Goal: Information Seeking & Learning: Learn about a topic

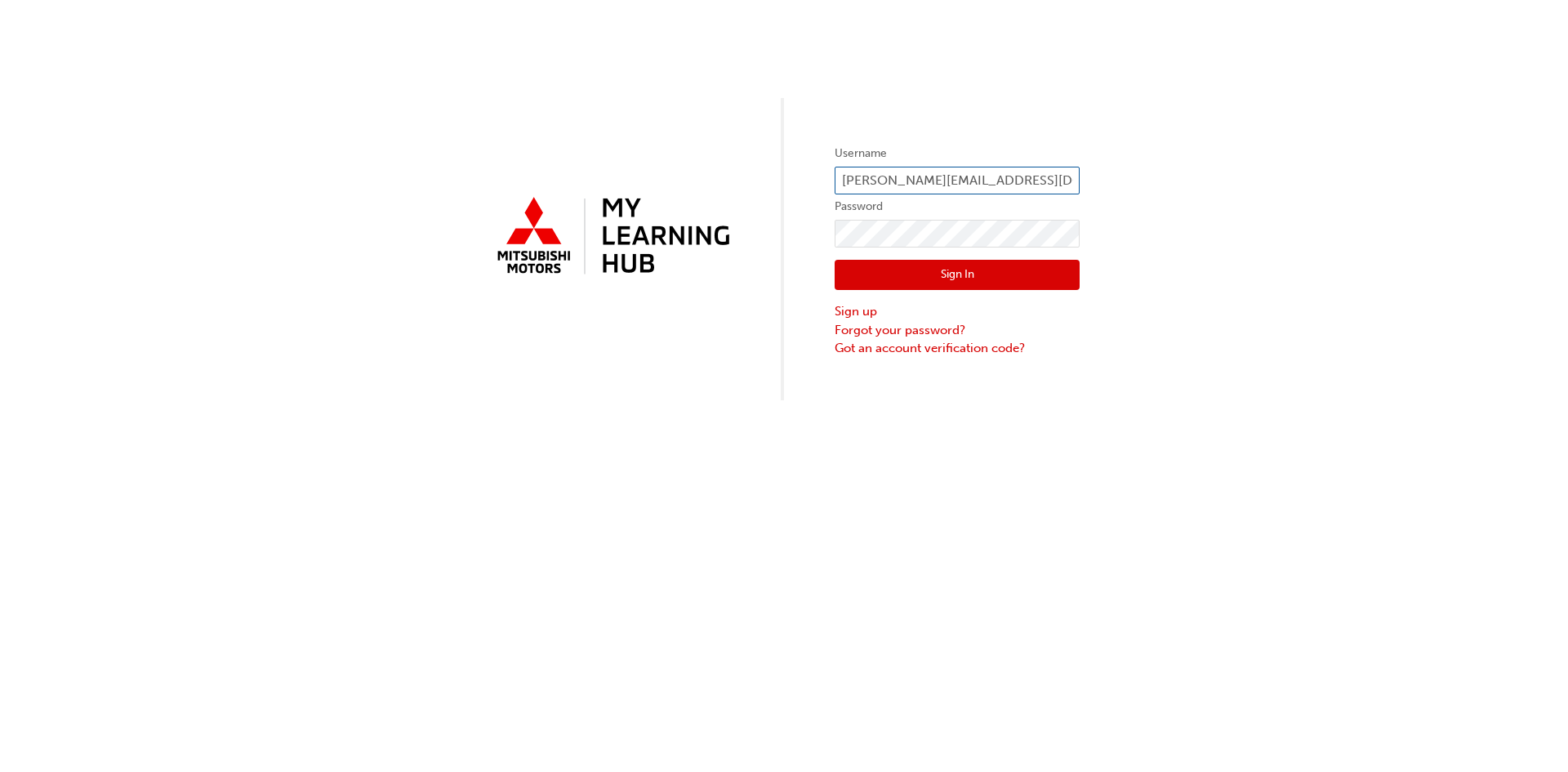
click at [951, 179] on input "[PERSON_NAME][EMAIL_ADDRESS][DOMAIN_NAME]" at bounding box center [957, 180] width 245 height 27
click at [1006, 174] on input "jeffh@booths.com.au" at bounding box center [957, 180] width 245 height 27
click at [1167, 214] on div "Username jeffh@booths.com.au Password Sign In Sign up Forgot your password? Got…" at bounding box center [784, 200] width 1568 height 401
click at [1253, 298] on div "Username jeffh@booths.com.au Password Sign In Sign up Forgot your password? Got…" at bounding box center [784, 200] width 1568 height 401
click at [974, 182] on input "jeffh@booths.com.au" at bounding box center [957, 180] width 245 height 27
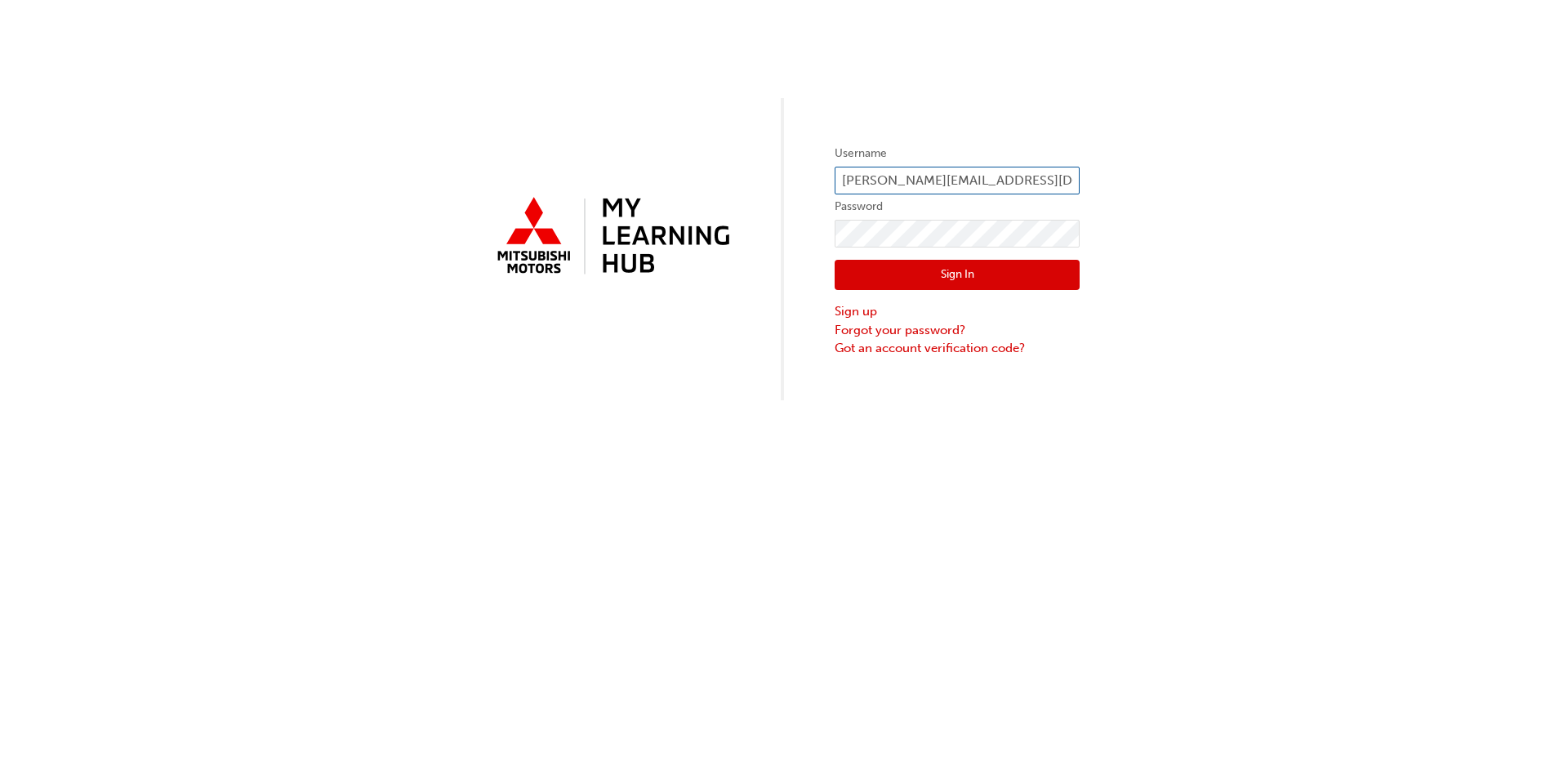
click at [1033, 177] on input "jeffh@booths.com.au" at bounding box center [957, 180] width 245 height 27
type input "mattheww@centralautogroup.com.au"
click button "Sign In" at bounding box center [957, 275] width 245 height 31
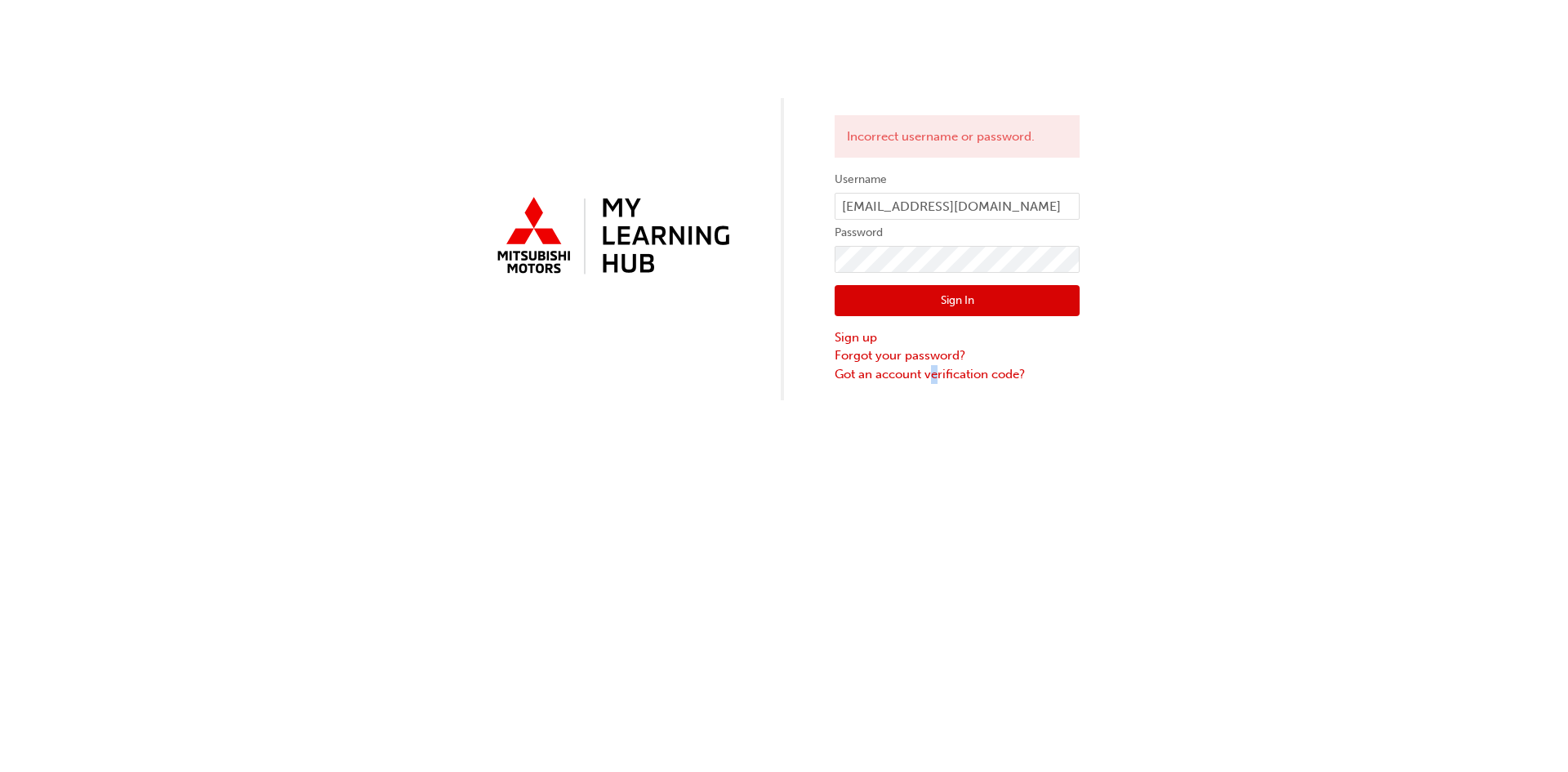
drag, startPoint x: 936, startPoint y: 489, endPoint x: 926, endPoint y: 468, distance: 23.3
click at [936, 489] on div "Incorrect username or password. Username mattheww@centralautogroup.com.au Passw…" at bounding box center [784, 386] width 1568 height 772
click at [911, 292] on button "Sign In" at bounding box center [957, 301] width 245 height 31
click at [919, 354] on link "Forgot your password?" at bounding box center [957, 356] width 245 height 19
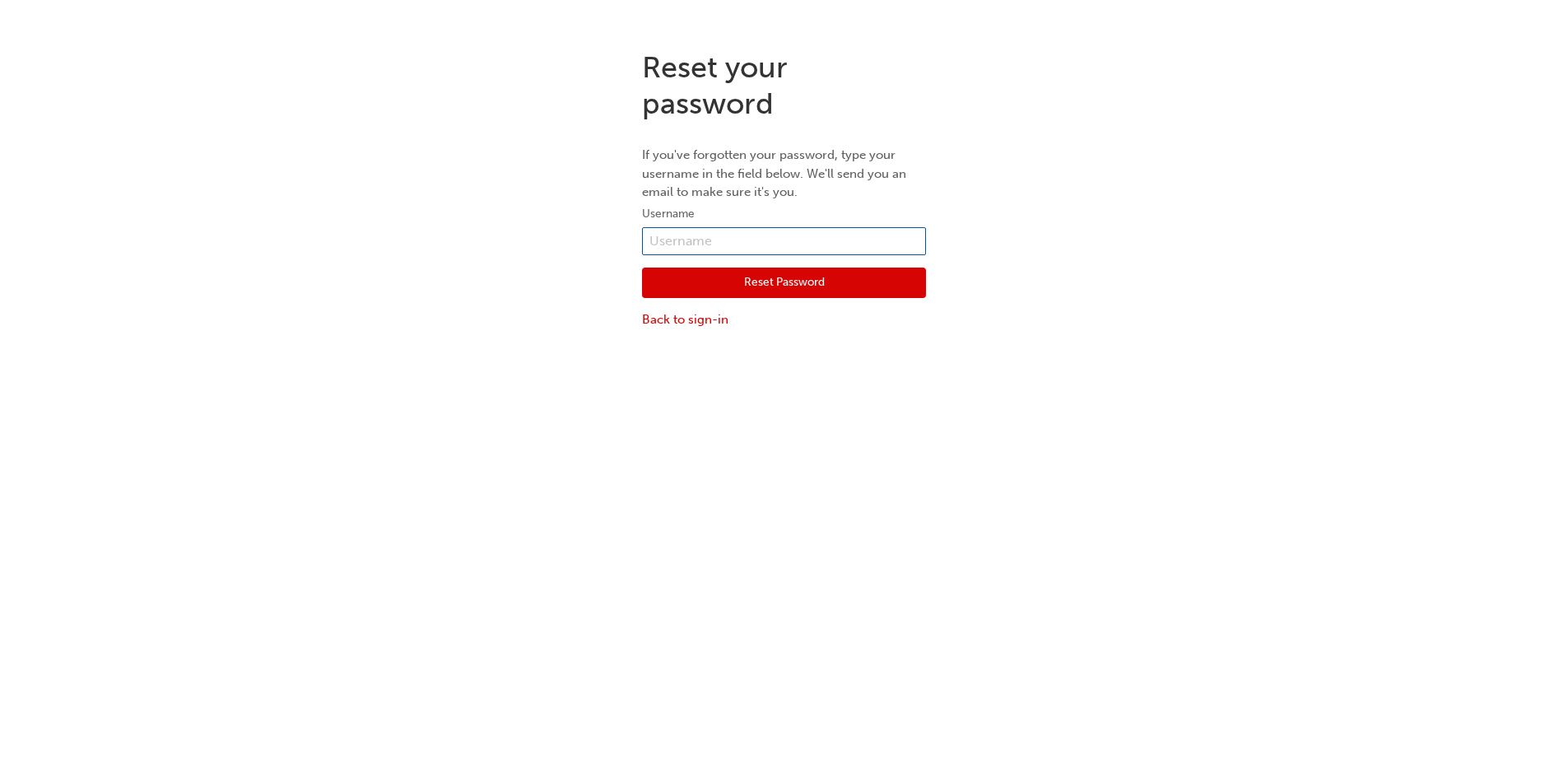
click at [744, 244] on input "text" at bounding box center [784, 241] width 284 height 28
type input "mattheww@centralautogroup.com.au"
click at [780, 295] on button "Reset Password" at bounding box center [784, 283] width 284 height 32
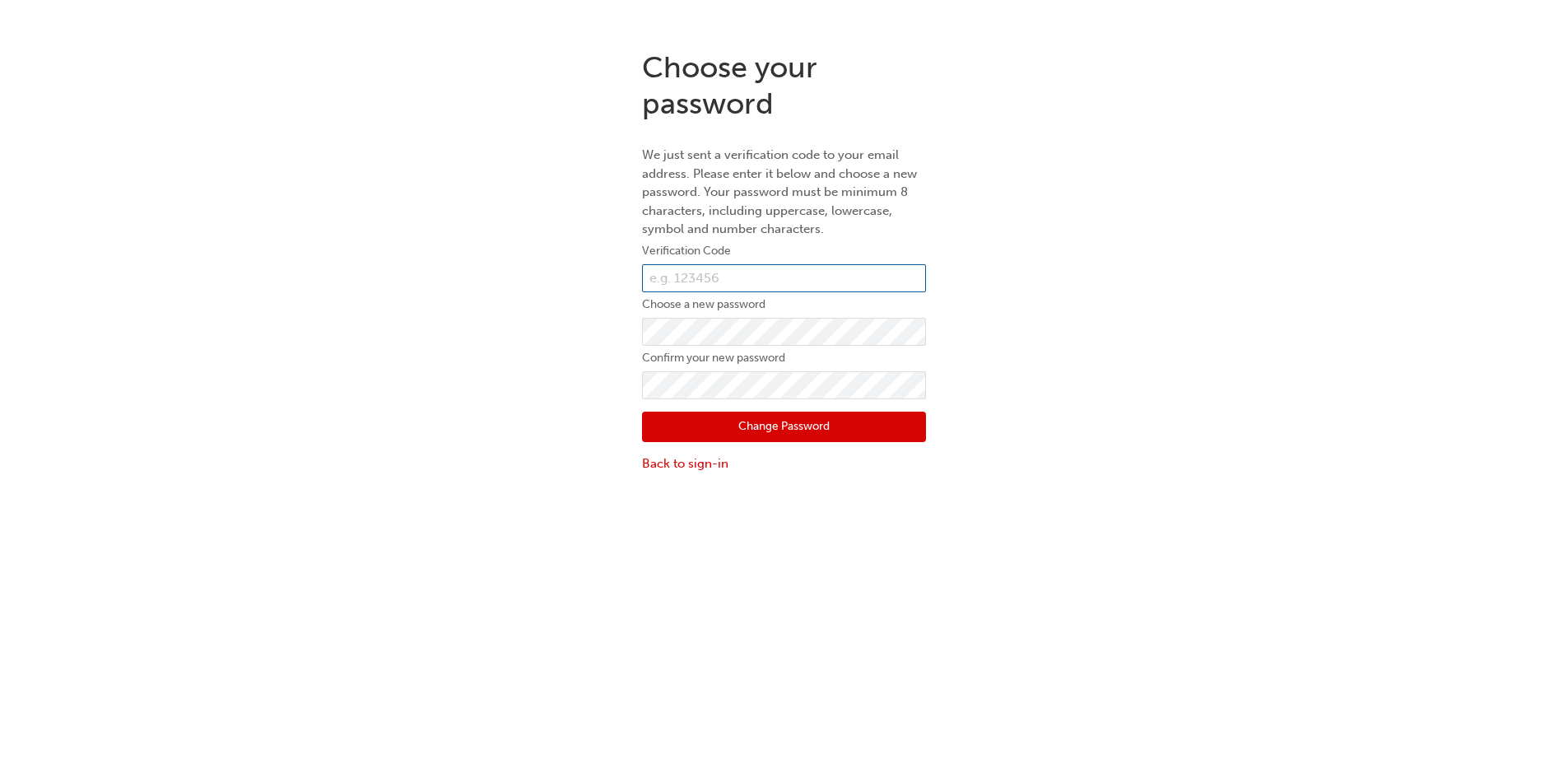
click at [726, 268] on input "text" at bounding box center [784, 278] width 284 height 28
click at [699, 272] on input "text" at bounding box center [784, 278] width 284 height 28
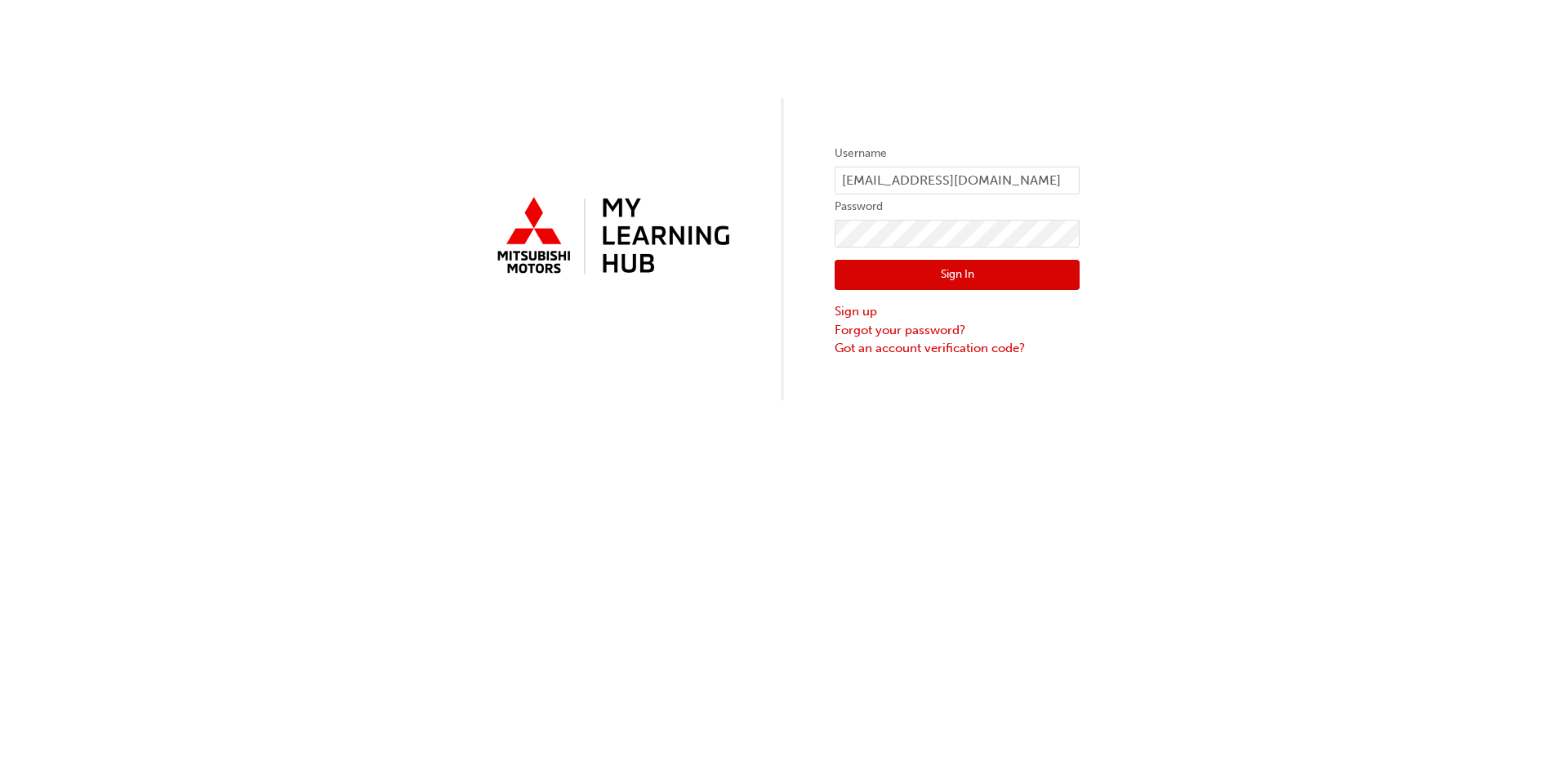
click at [874, 271] on button "Sign In" at bounding box center [957, 275] width 245 height 31
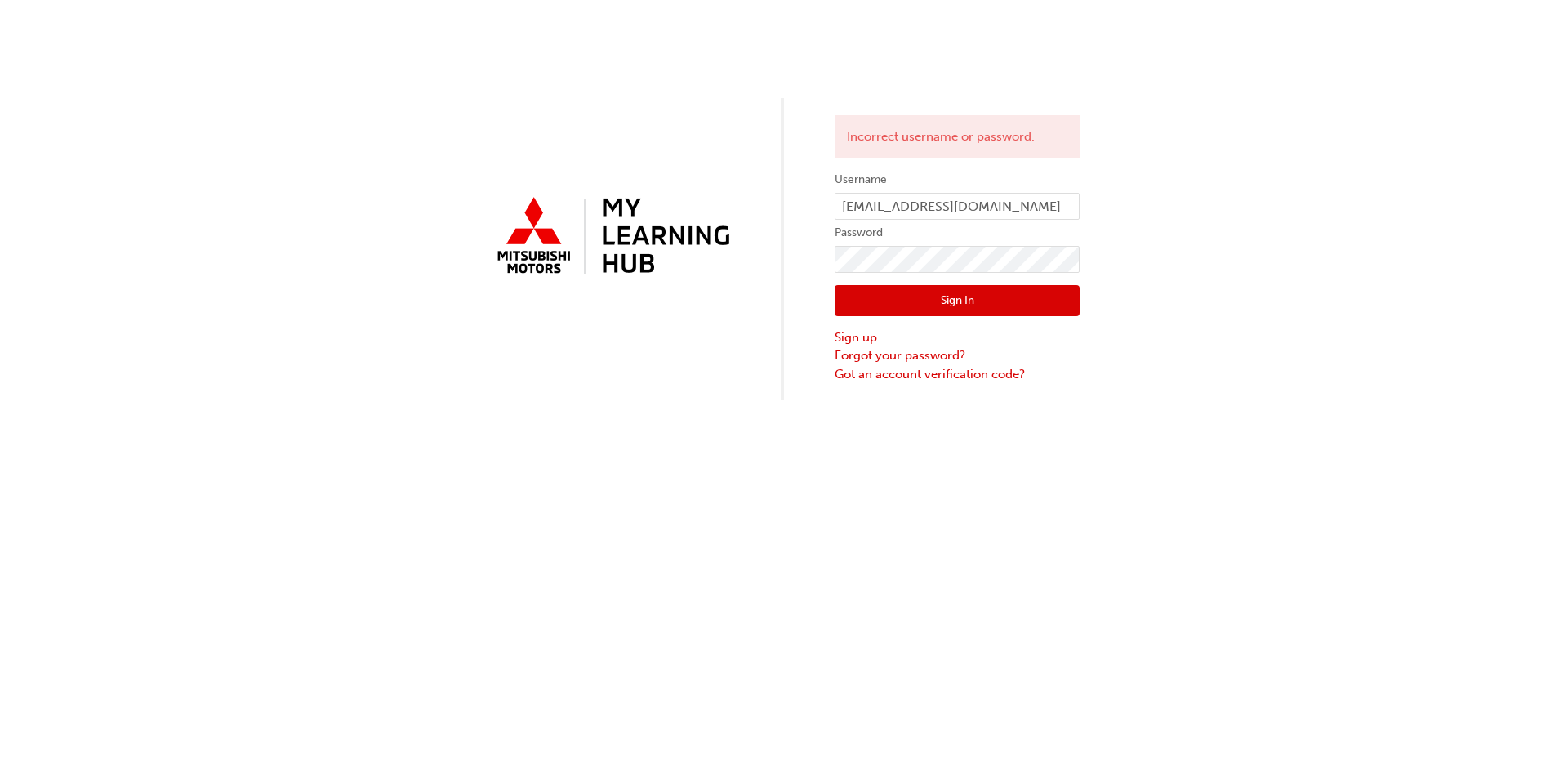
click at [868, 303] on button "Sign In" at bounding box center [957, 301] width 245 height 31
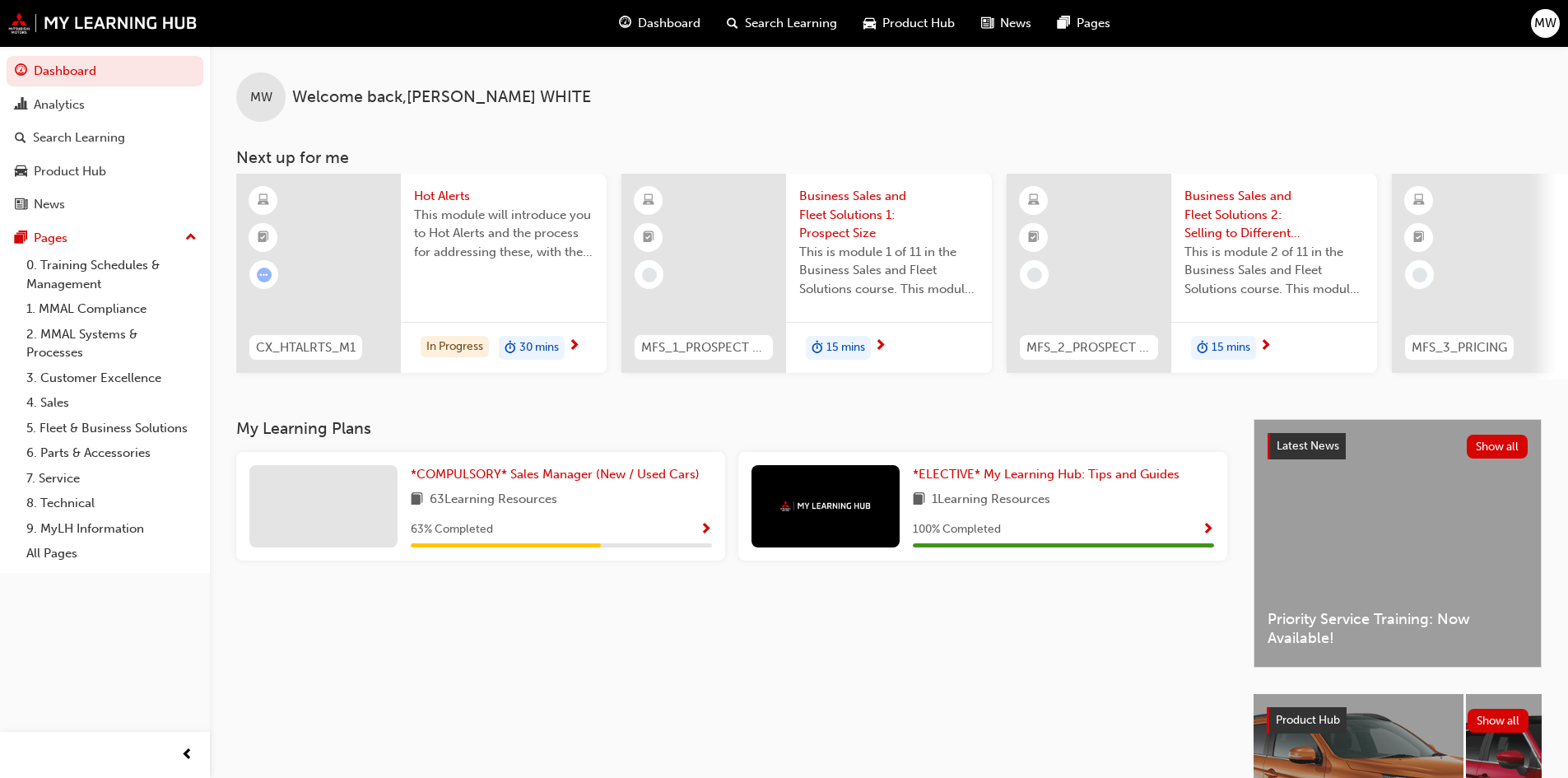
click at [603, 559] on div "*COMPULSORY* Sales Manager (New / Used Cars) 63 Learning Resources 63 % Complet…" at bounding box center [480, 506] width 489 height 109
click at [600, 498] on div "63 Learning Resources" at bounding box center [561, 500] width 301 height 21
click at [500, 474] on span "*COMPULSORY* Sales Manager (New / Used Cars)" at bounding box center [555, 474] width 289 height 15
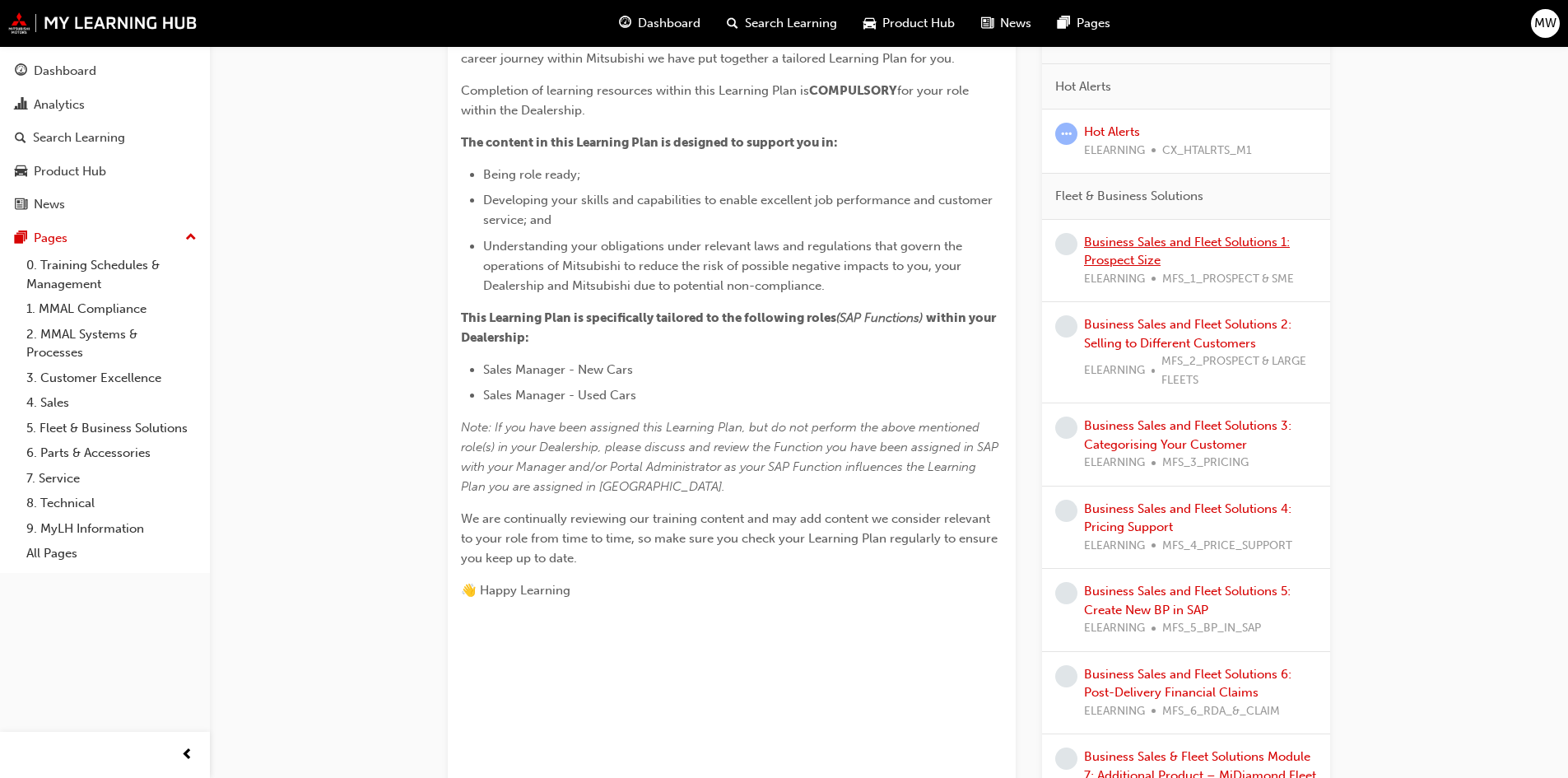
scroll to position [412, 0]
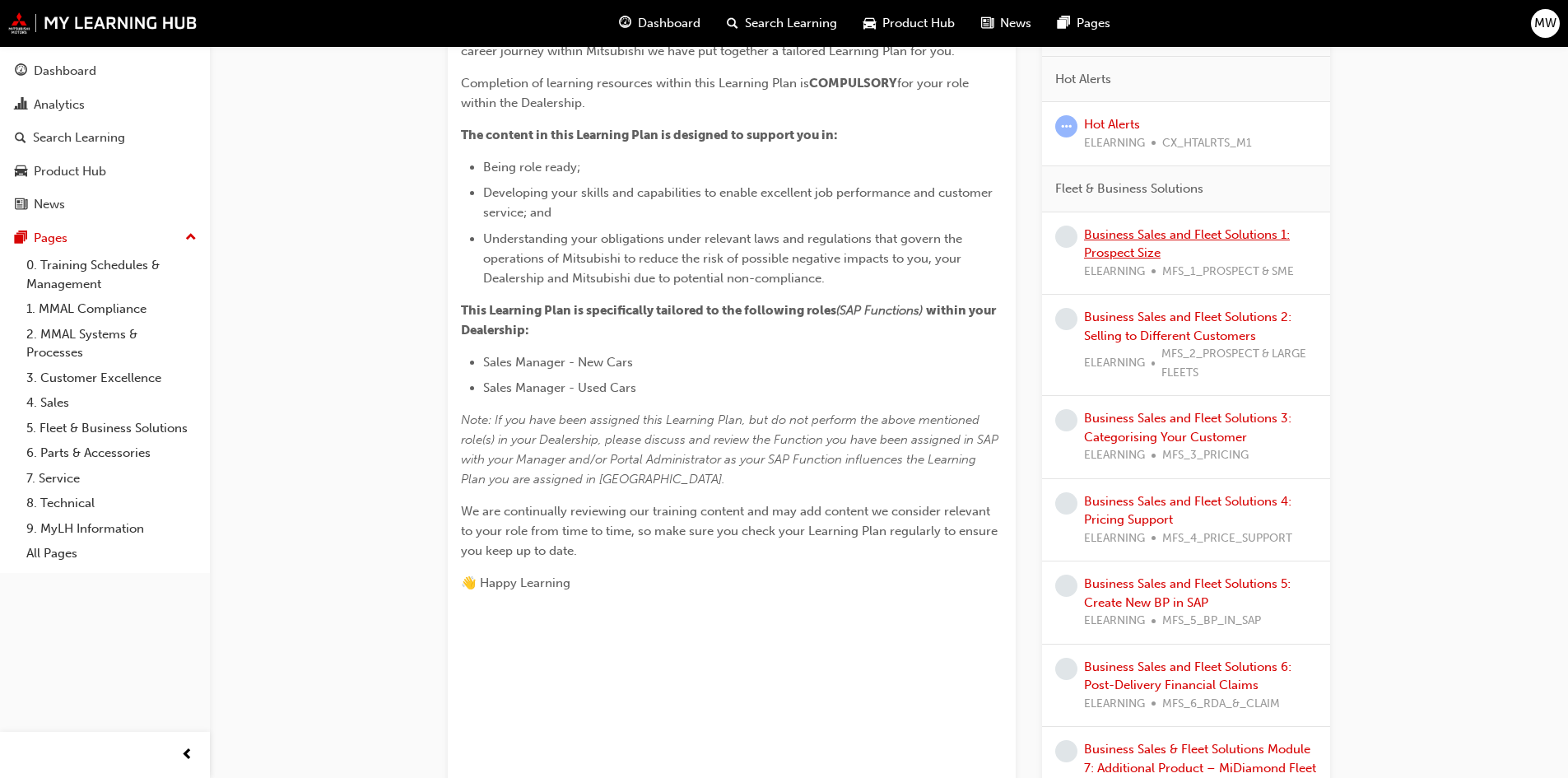
click at [1137, 245] on link "Business Sales and Fleet Solutions 1: Prospect Size" at bounding box center [1187, 244] width 205 height 34
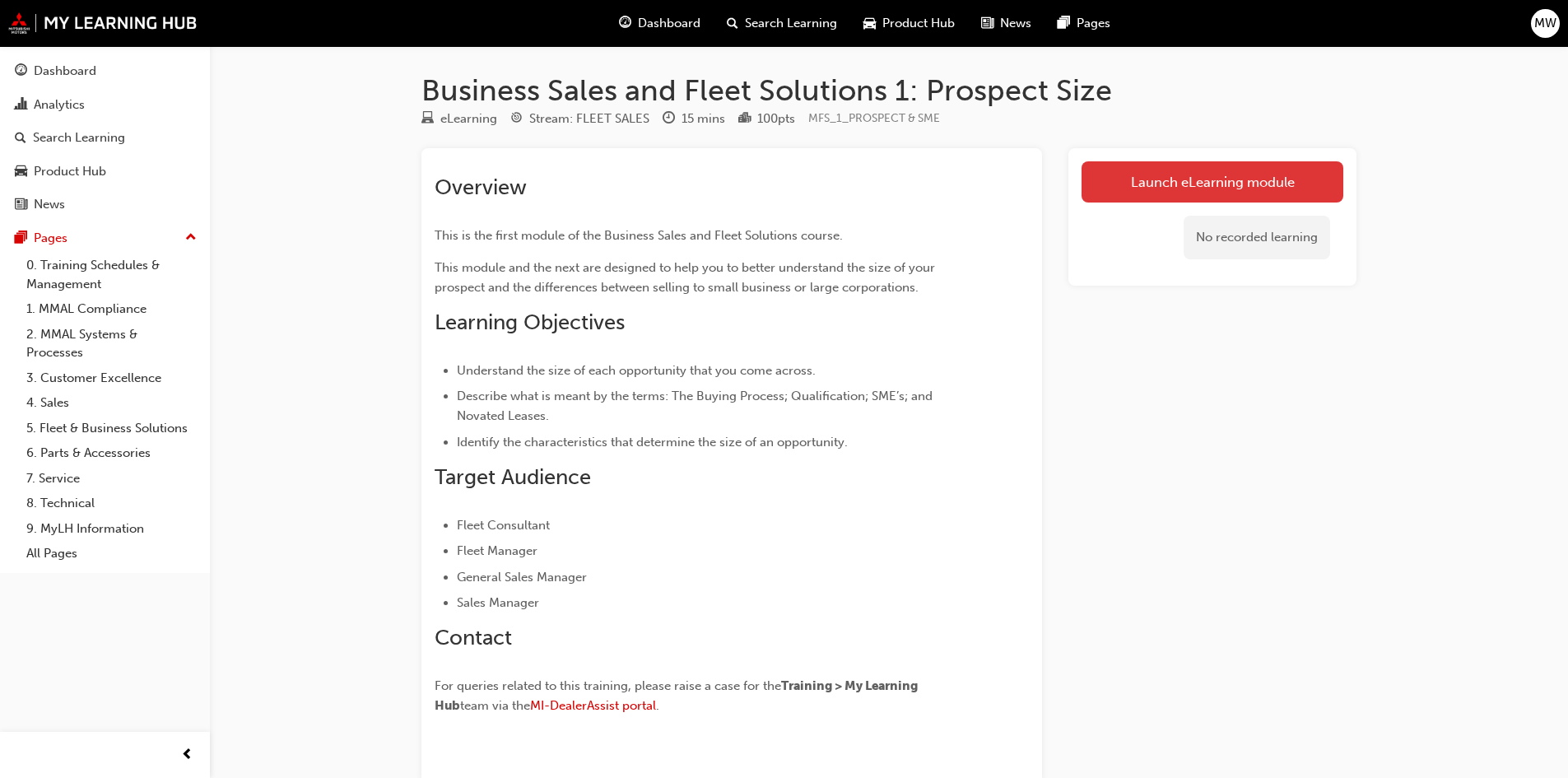
click at [1154, 186] on link "Launch eLearning module" at bounding box center [1213, 182] width 262 height 41
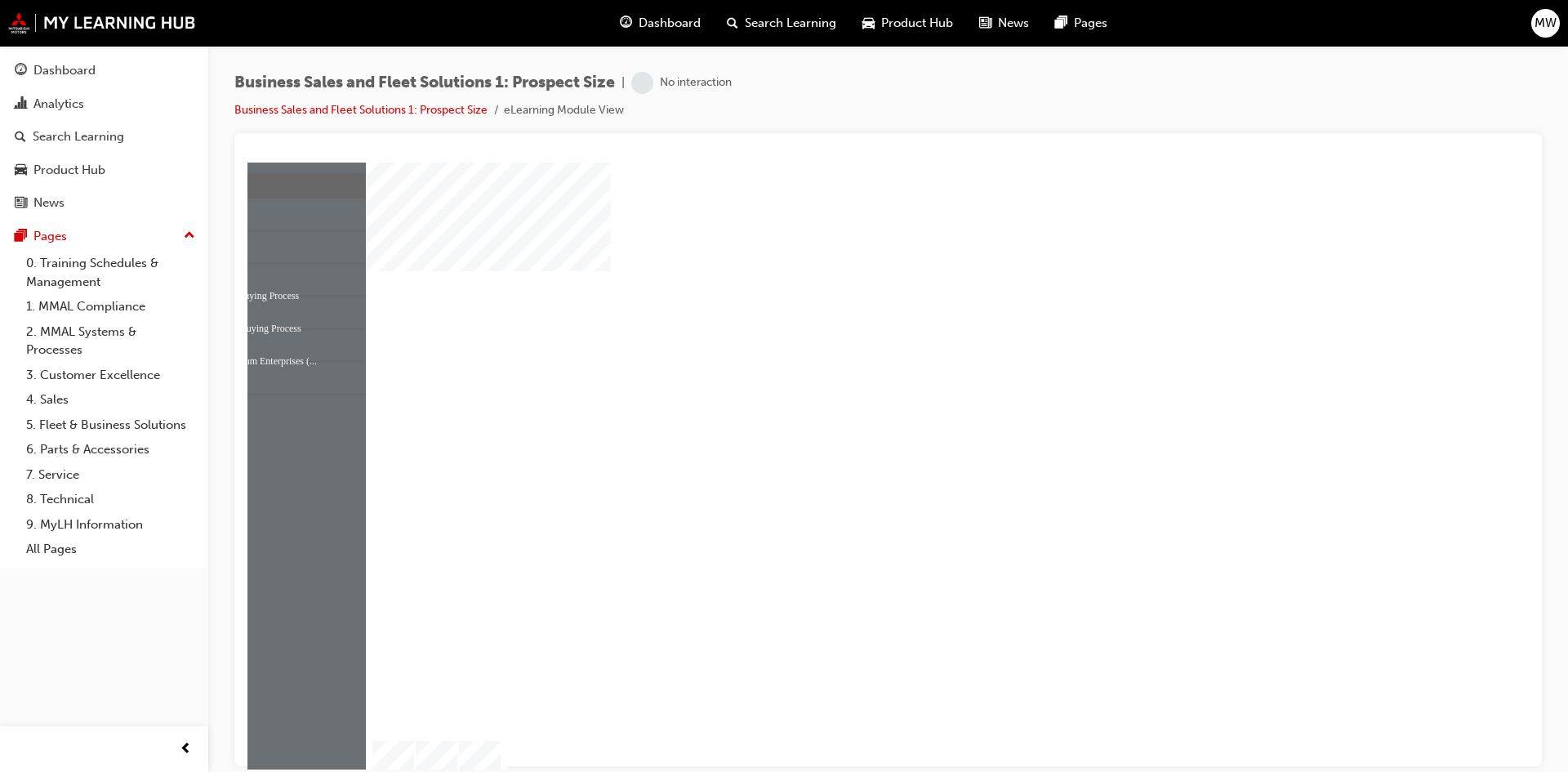
scroll to position [18, 0]
click at [841, 391] on div "play" at bounding box center [841, 391] width 0 height 0
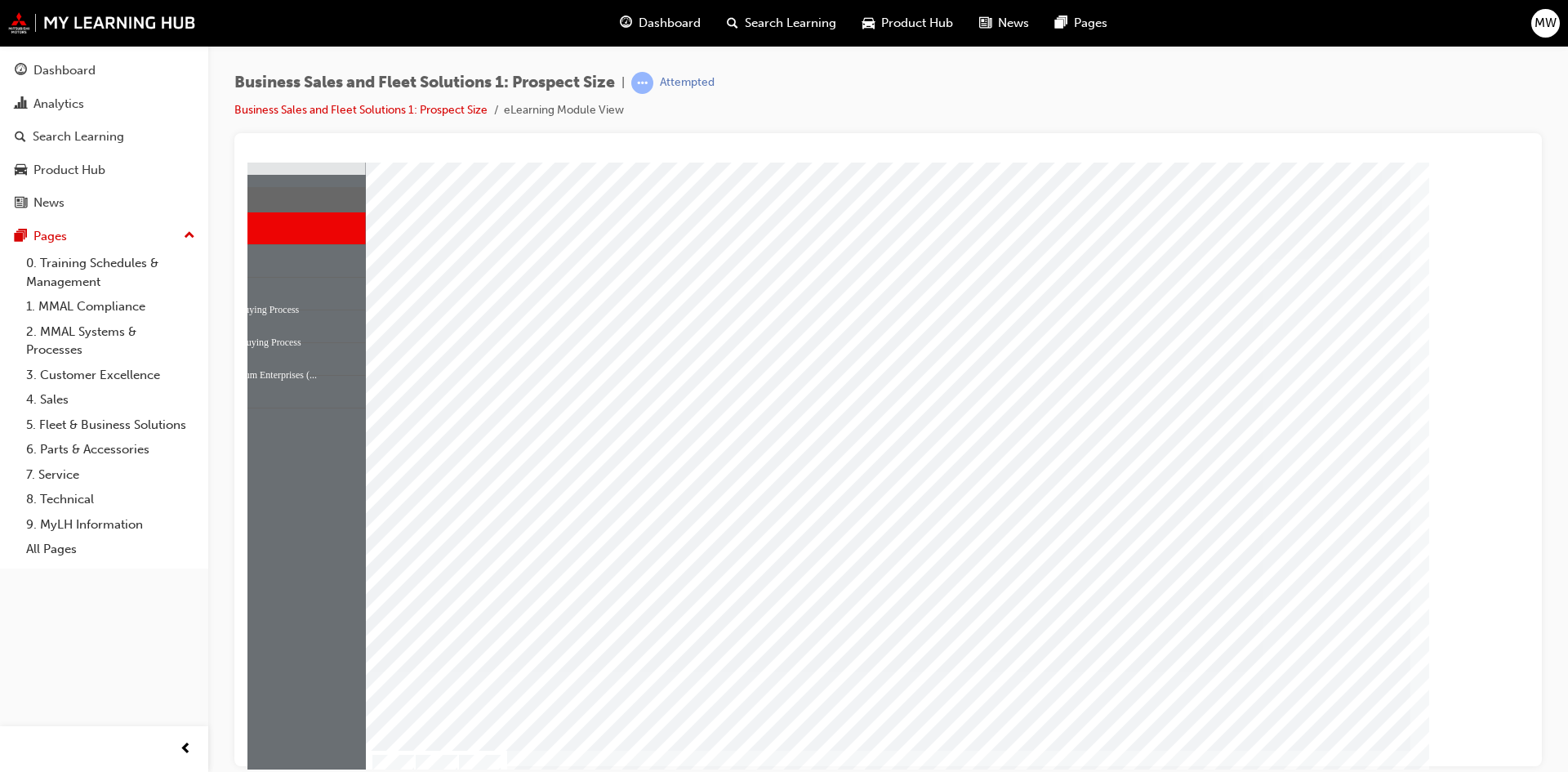
scroll to position [3, 0]
drag, startPoint x: 1204, startPoint y: 514, endPoint x: 995, endPoint y: 282, distance: 312.3
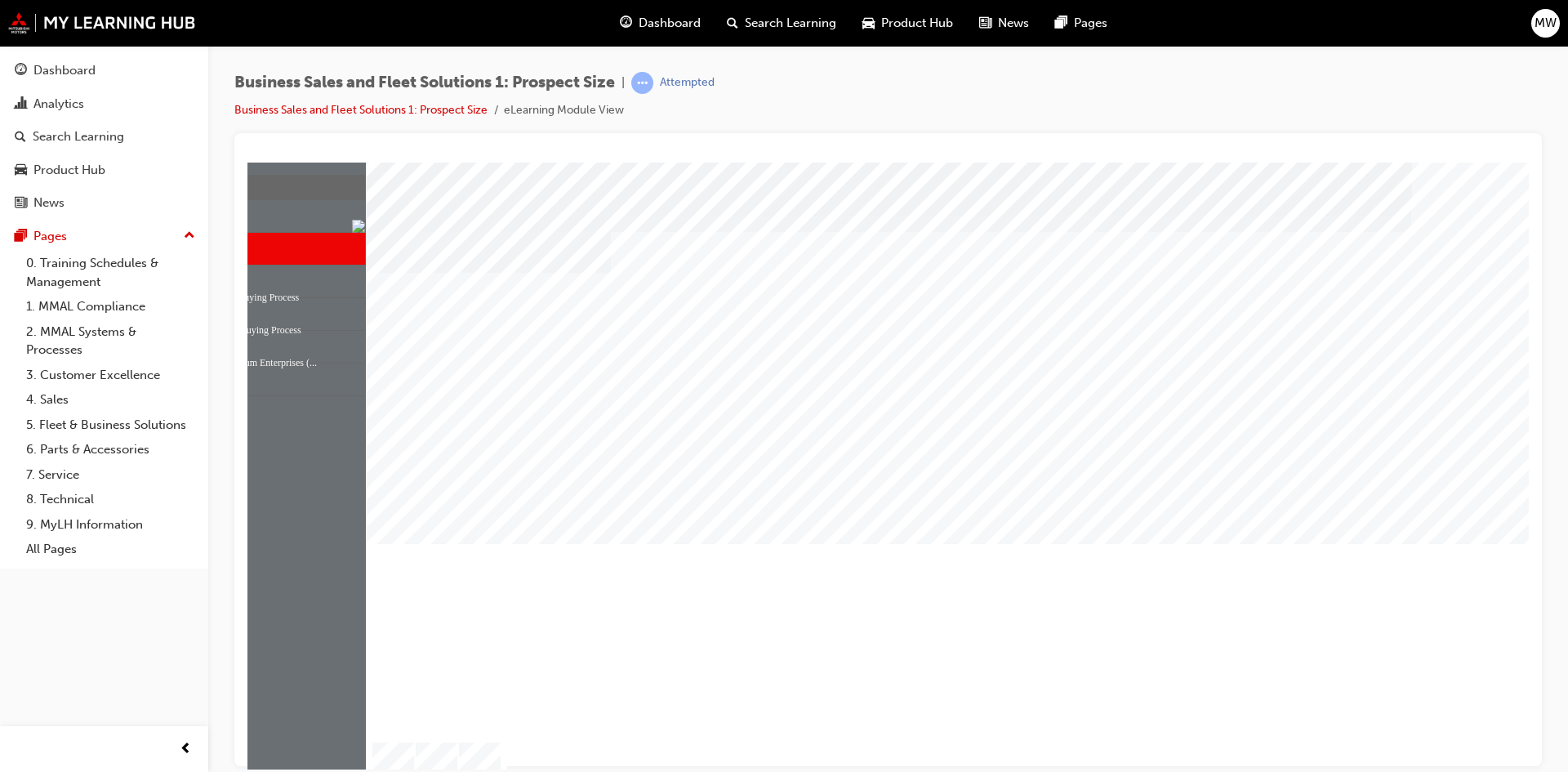
scroll to position [18, 0]
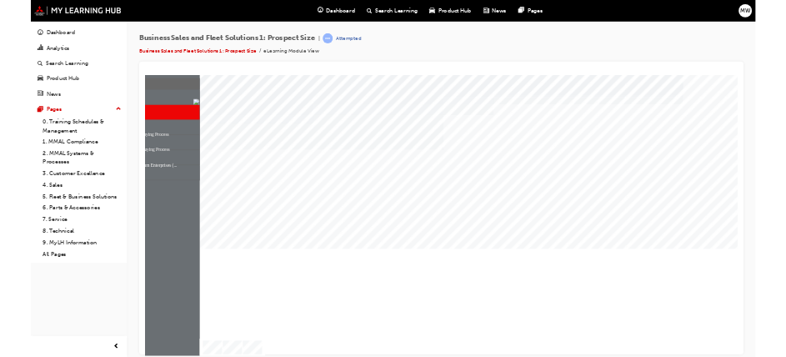
scroll to position [0, 0]
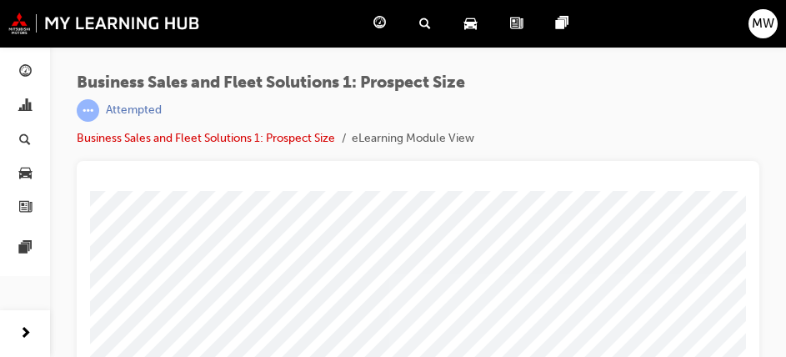
drag, startPoint x: 839, startPoint y: 486, endPoint x: 534, endPoint y: 218, distance: 405.9
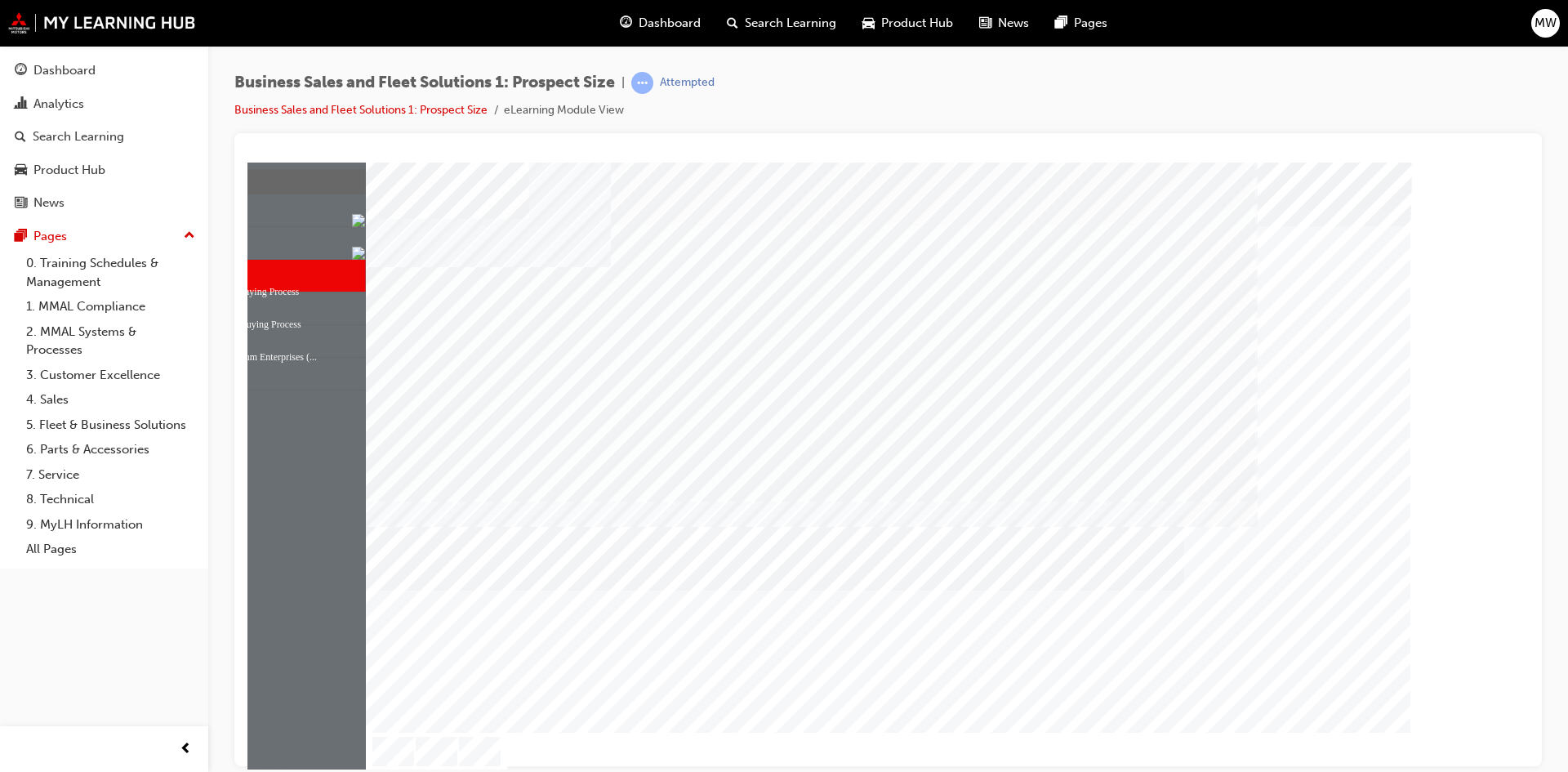
drag, startPoint x: 631, startPoint y: 388, endPoint x: 631, endPoint y: 401, distance: 13.0
drag, startPoint x: 631, startPoint y: 447, endPoint x: 630, endPoint y: 489, distance: 42.0
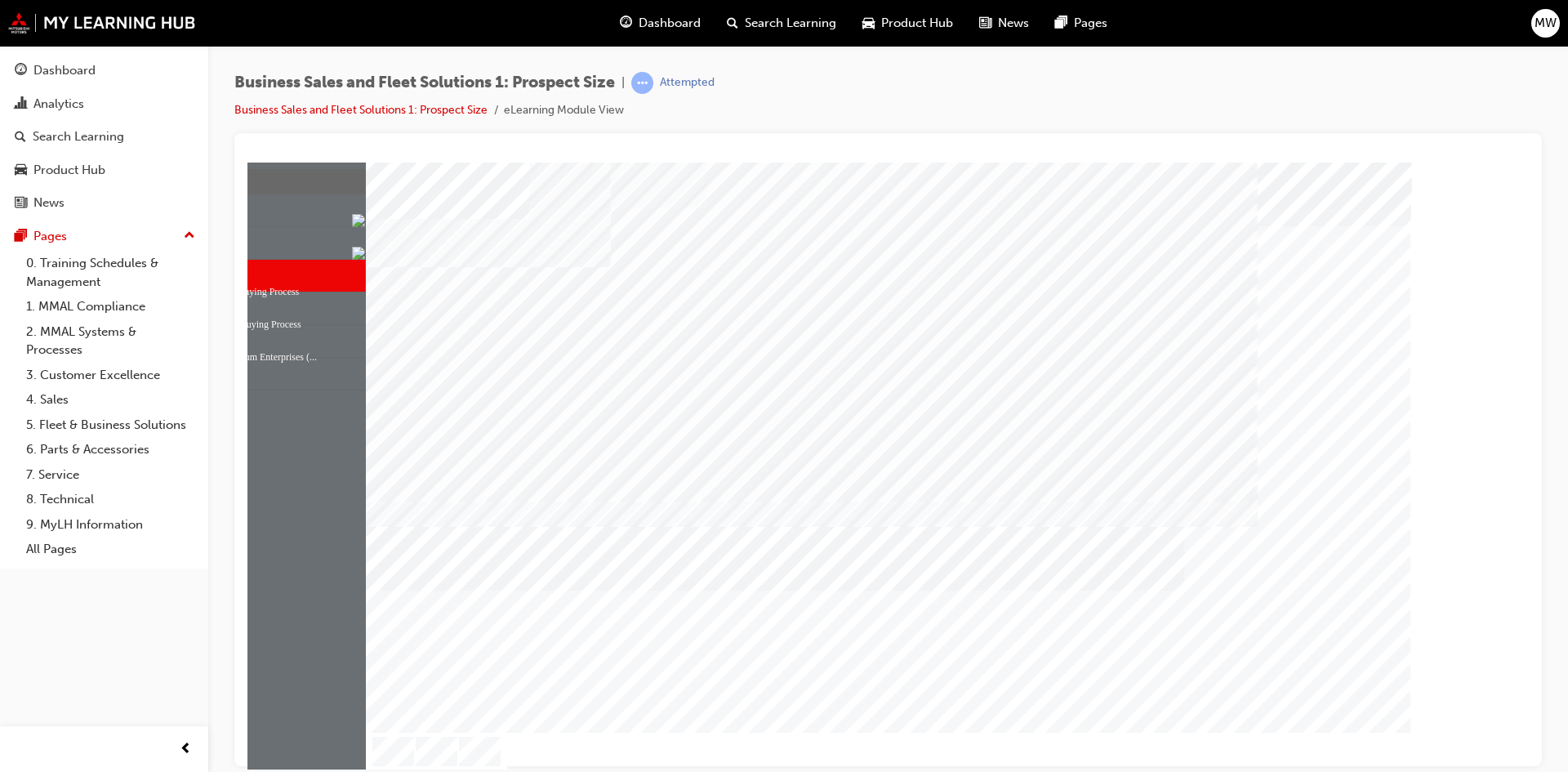
drag, startPoint x: 656, startPoint y: 404, endPoint x: 656, endPoint y: 450, distance: 46.0
click at [656, 433] on div "PAGE 7 Awareness" at bounding box center [888, 438] width 1045 height 588
drag, startPoint x: 659, startPoint y: 489, endPoint x: 661, endPoint y: 499, distance: 10.2
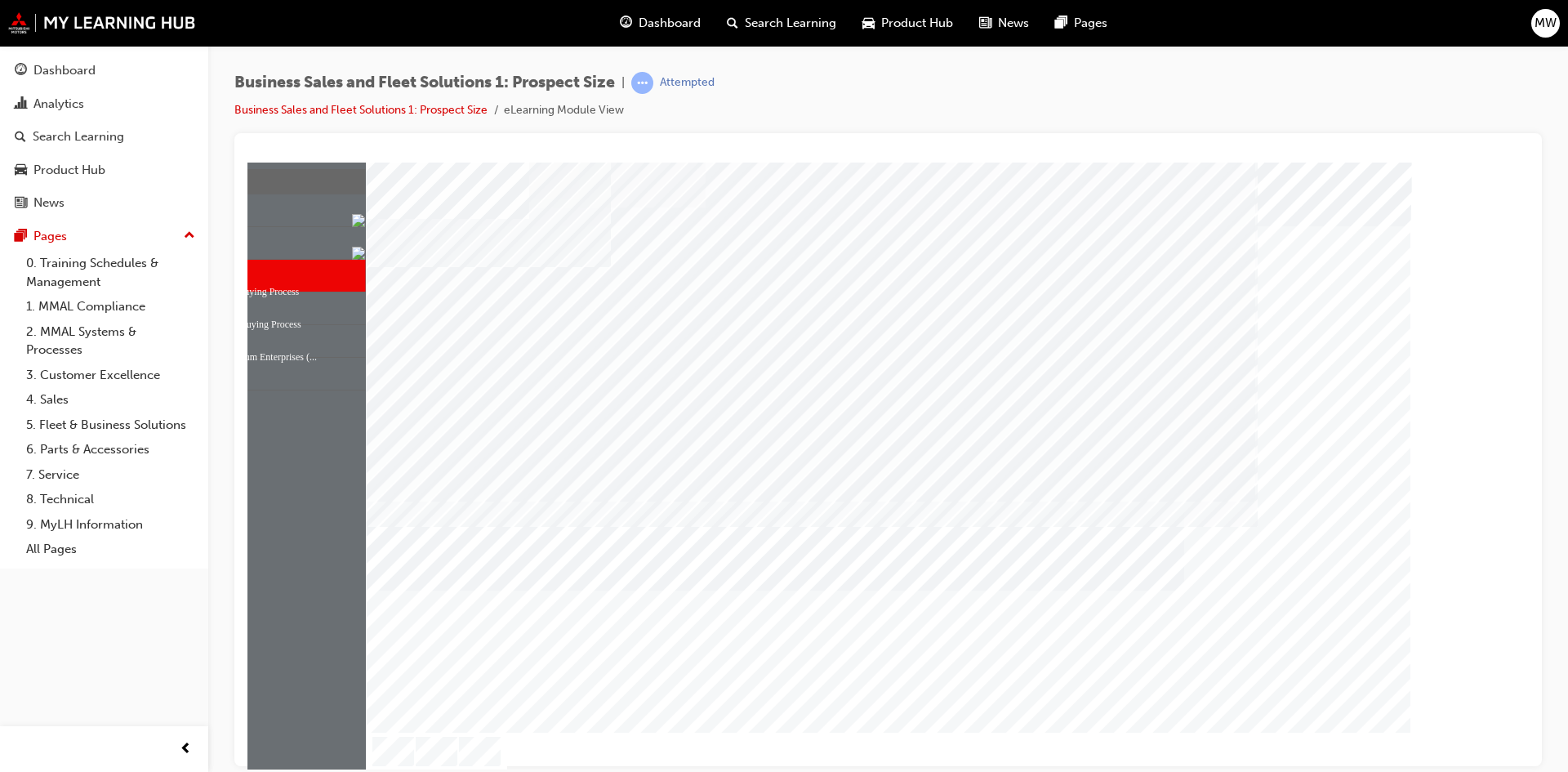
click at [1087, 376] on div "PAGE 7 Awareness" at bounding box center [888, 438] width 1045 height 588
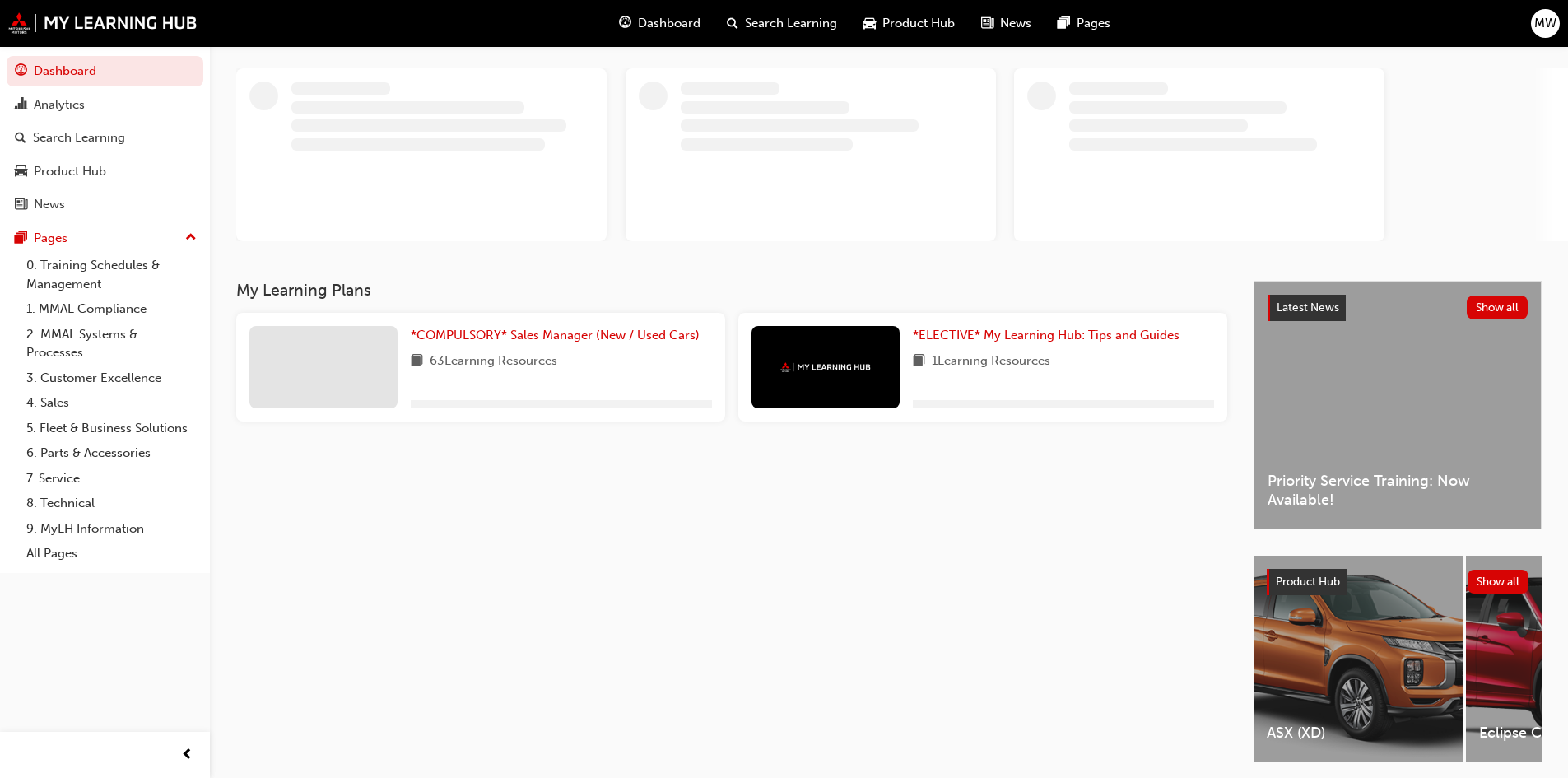
scroll to position [82, 0]
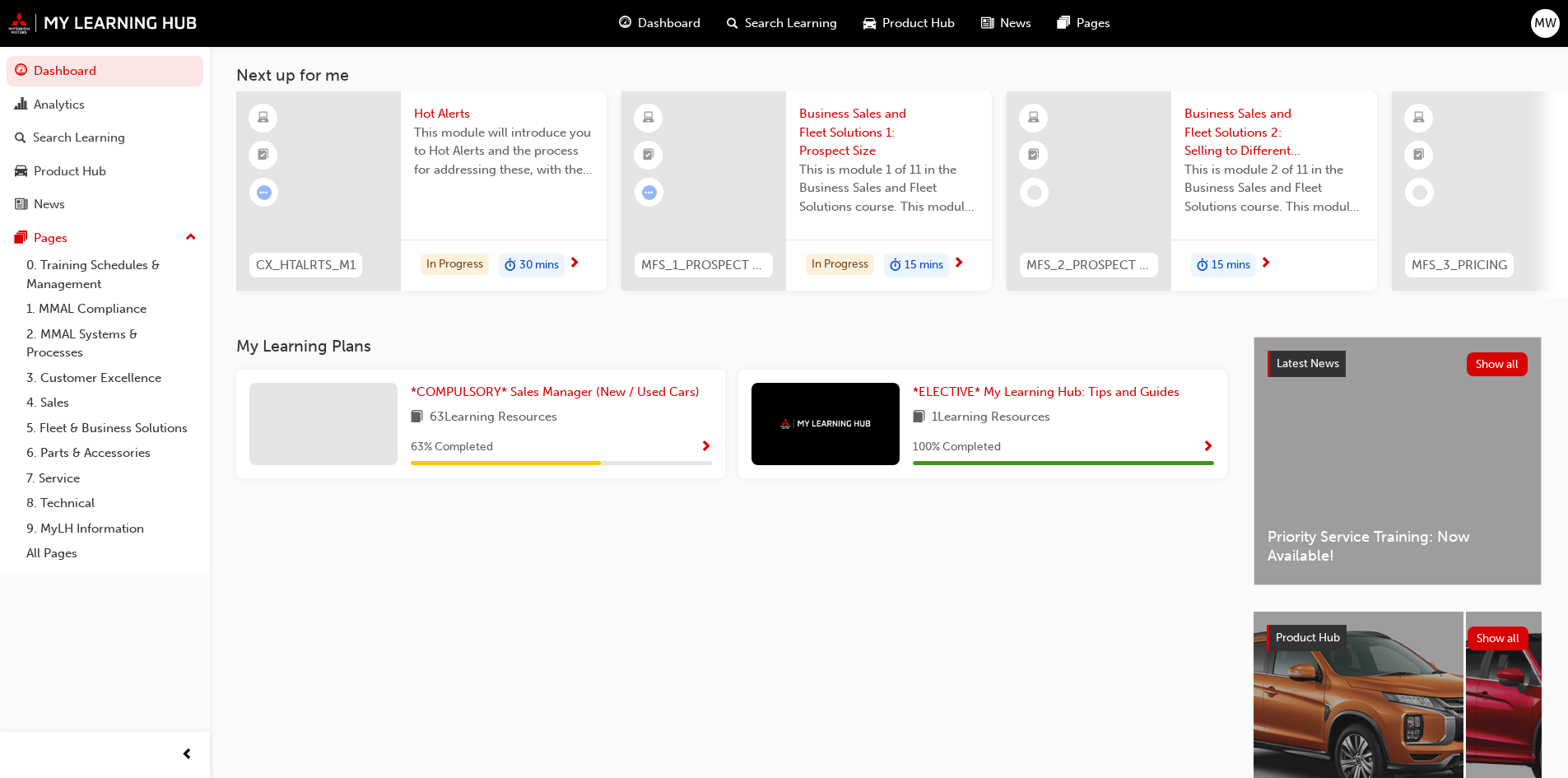
click at [703, 451] on span "Show Progress" at bounding box center [706, 447] width 13 height 15
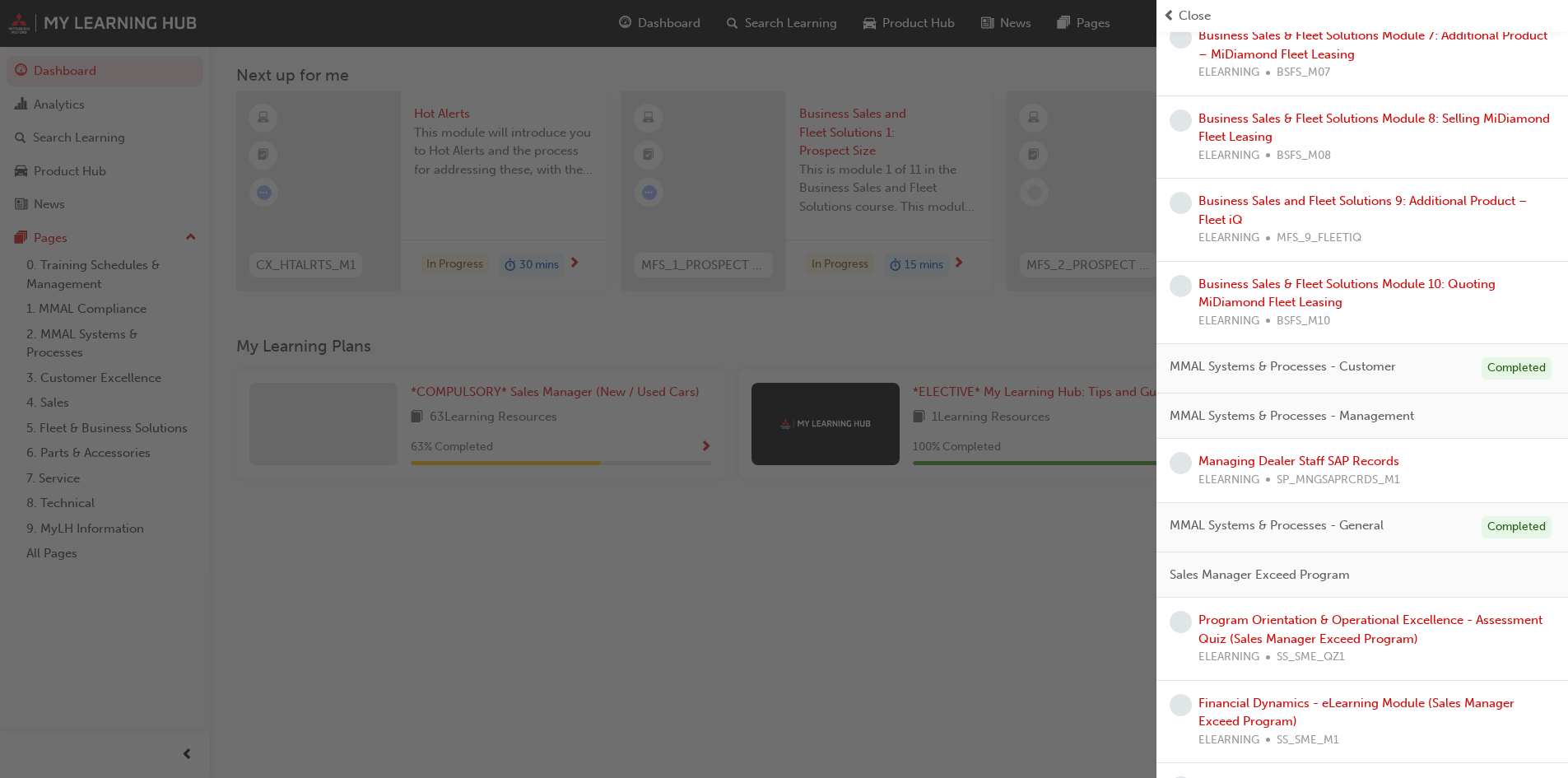
scroll to position [1070, 0]
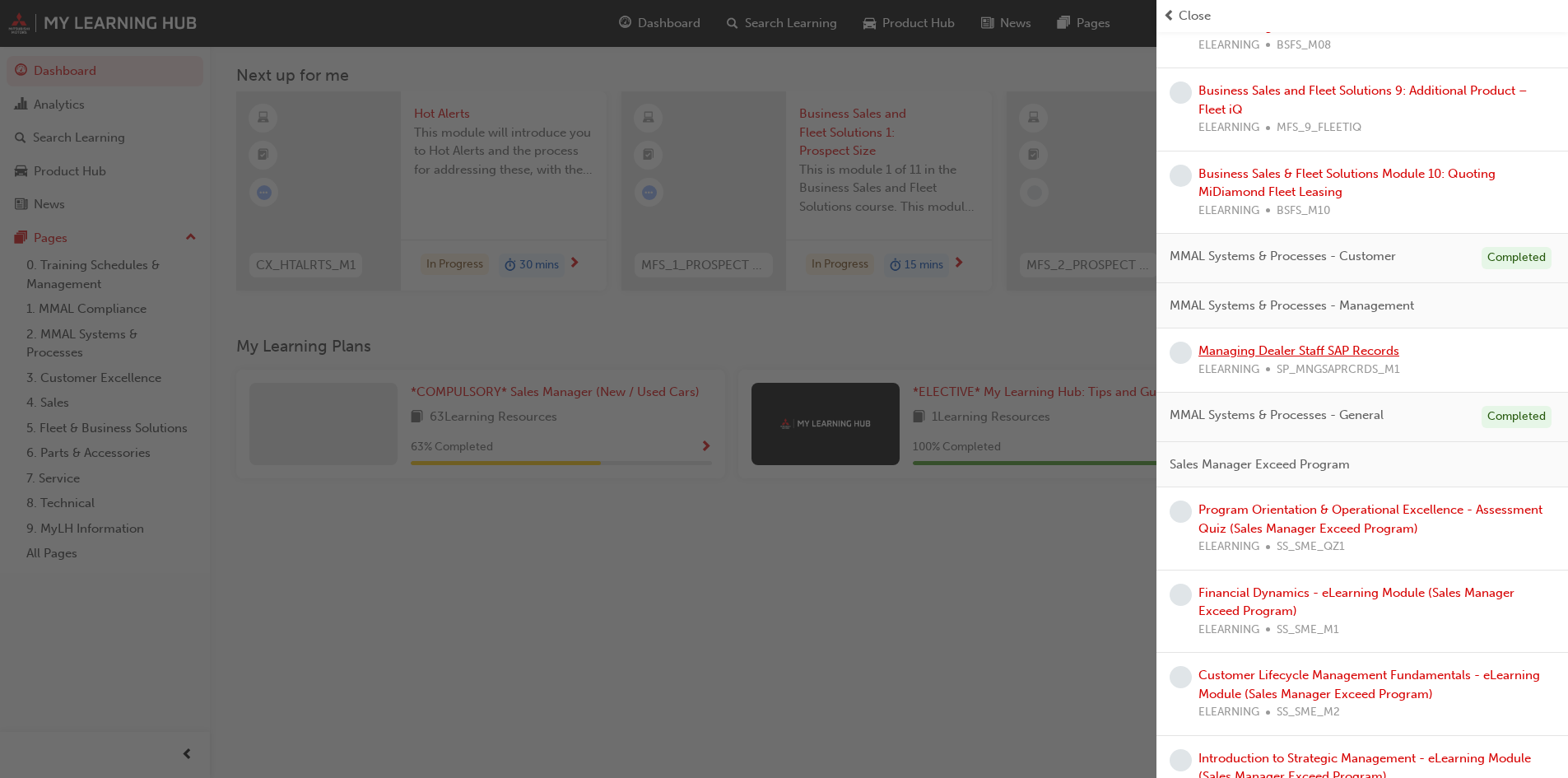
click at [1337, 350] on link "Managing Dealer Staff SAP Records" at bounding box center [1298, 350] width 200 height 15
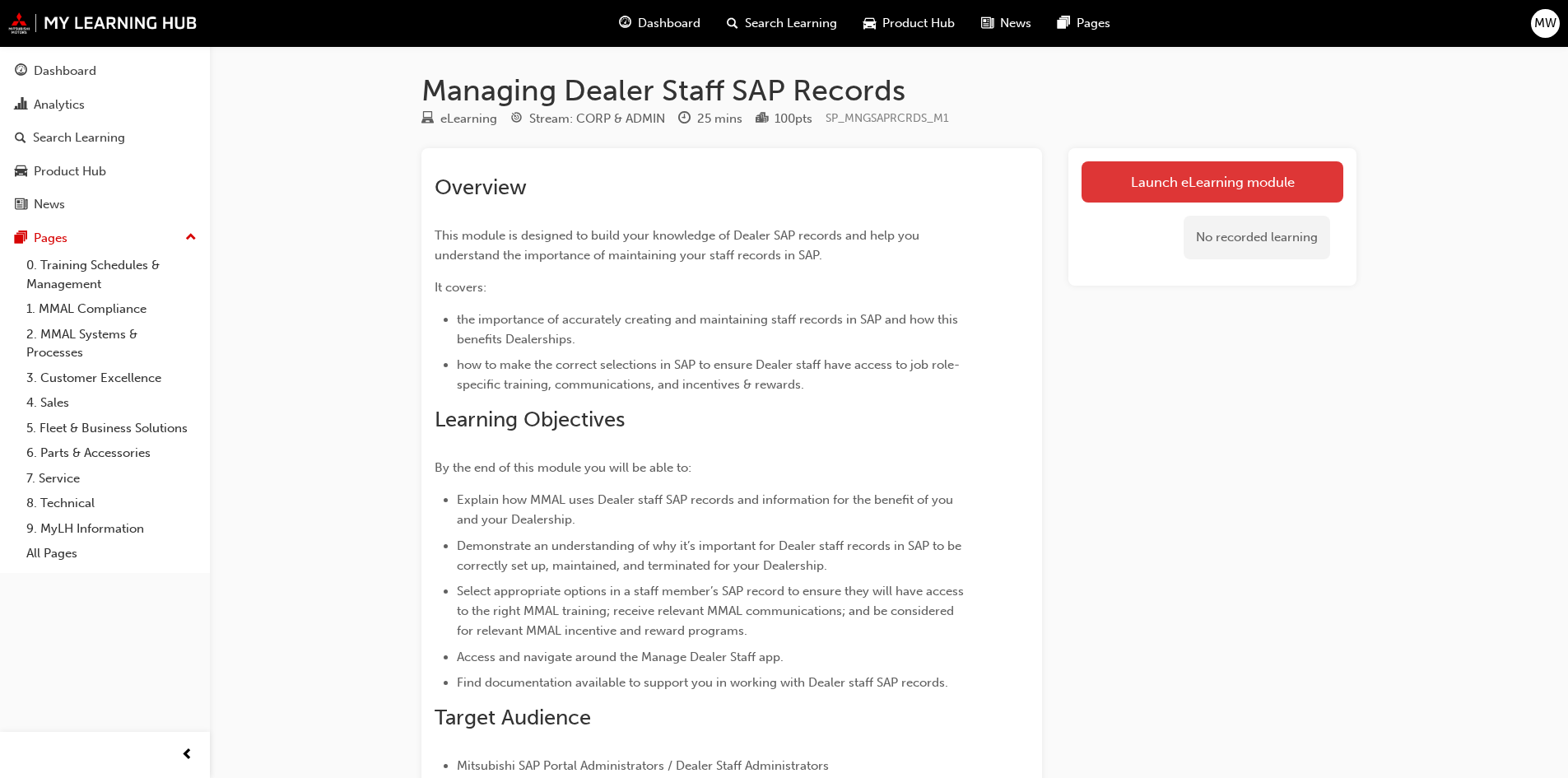
click at [1178, 178] on link "Launch eLearning module" at bounding box center [1213, 182] width 262 height 41
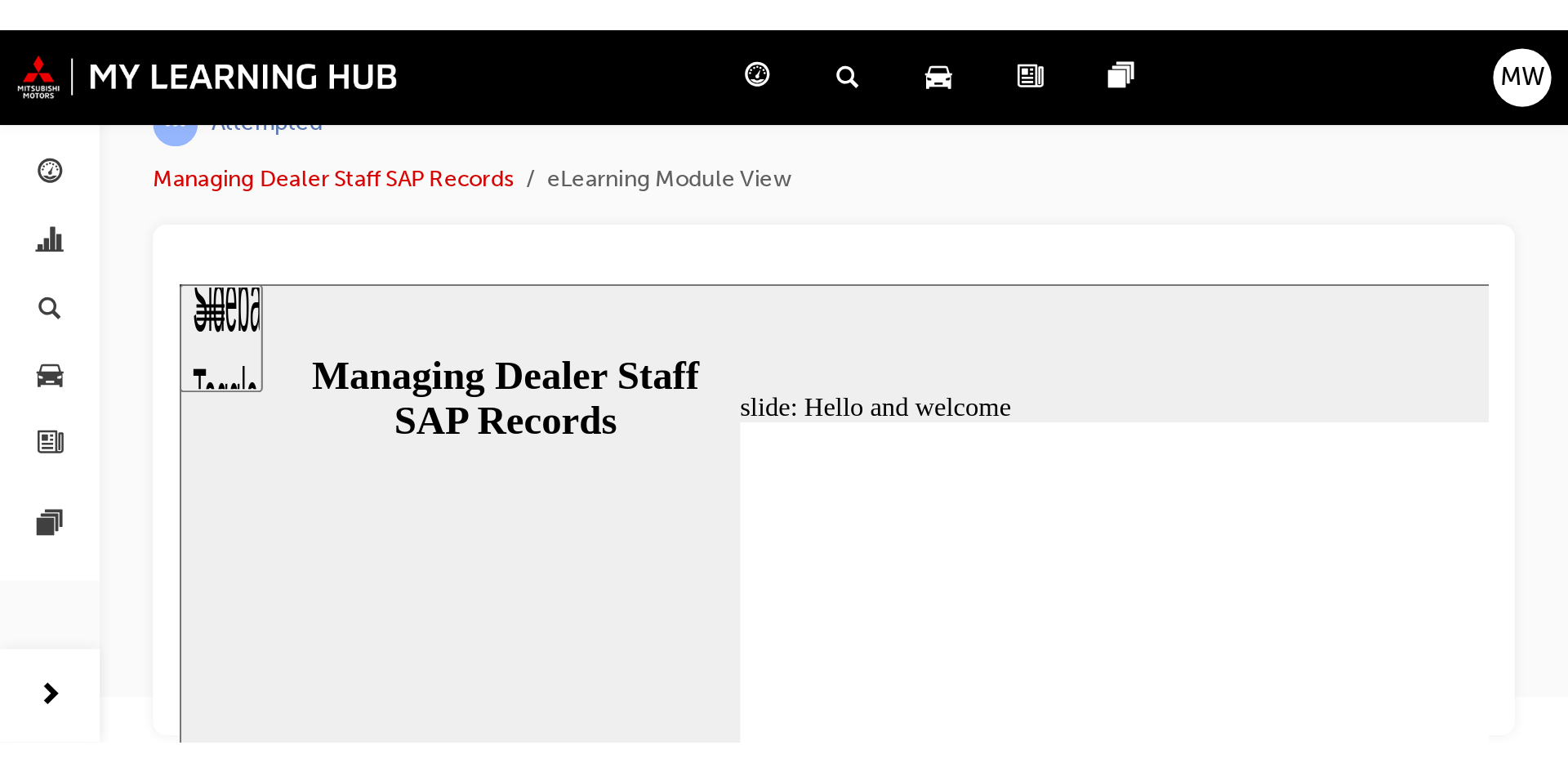
scroll to position [0, 0]
